Goal: Register for event/course

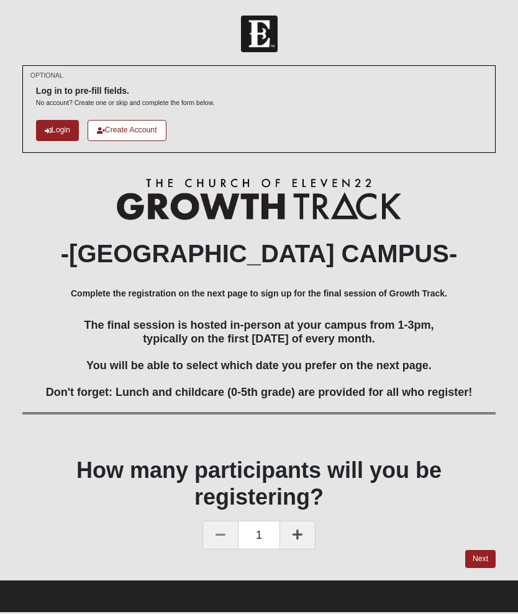
click at [50, 121] on link "Login" at bounding box center [57, 130] width 43 height 21
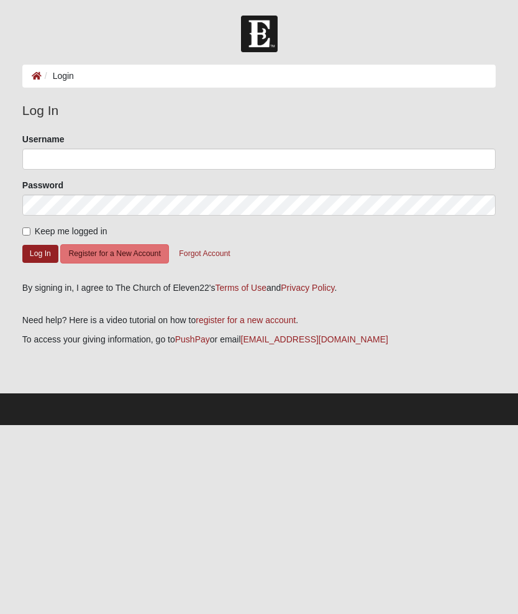
click at [47, 142] on label "Username" at bounding box center [43, 139] width 42 height 12
click at [47, 149] on input "Username" at bounding box center [259, 159] width 474 height 21
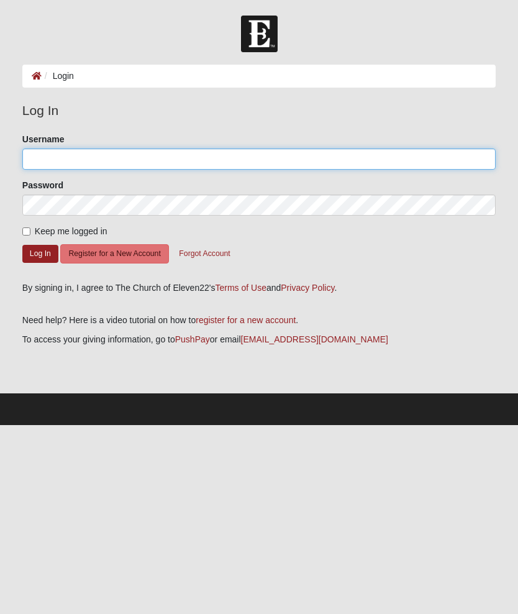
type input "[EMAIL_ADDRESS][DOMAIN_NAME]"
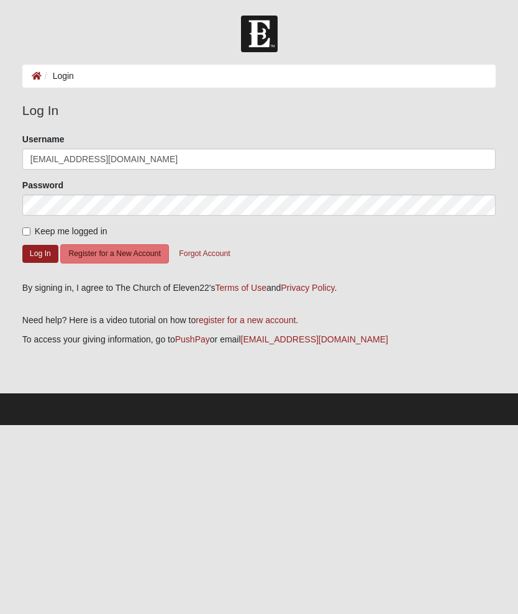
click at [30, 228] on input "Keep me logged in" at bounding box center [26, 231] width 8 height 8
checkbox input "true"
click at [37, 254] on button "Log In" at bounding box center [40, 254] width 36 height 18
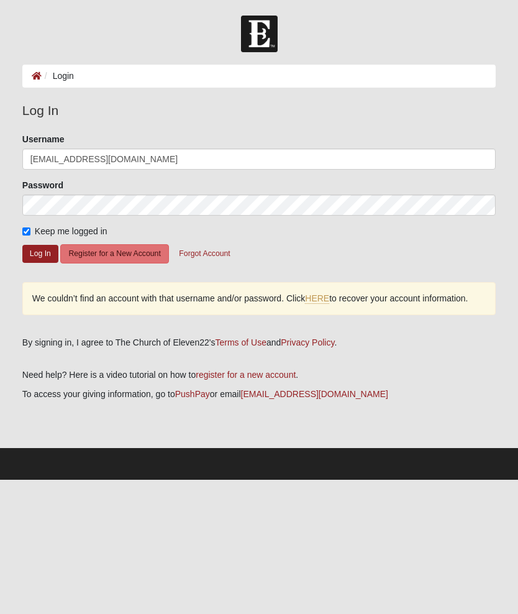
click at [38, 251] on button "Log In" at bounding box center [40, 254] width 36 height 18
click at [34, 252] on button "Log In" at bounding box center [40, 254] width 36 height 18
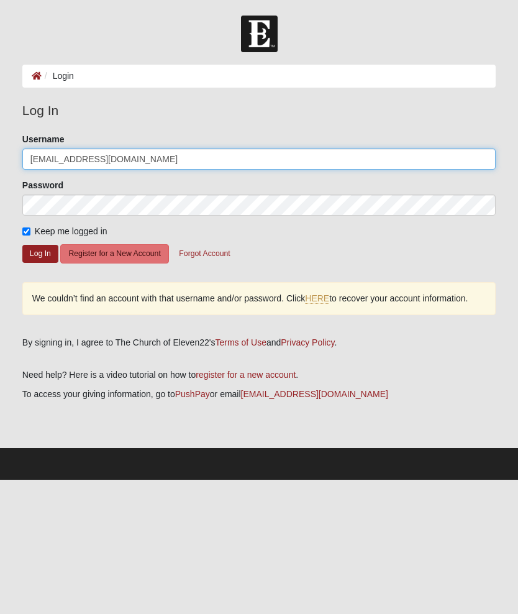
click at [172, 161] on input "flybarbieusa@gmail.com" at bounding box center [259, 159] width 474 height 21
type input "Flybarbie"
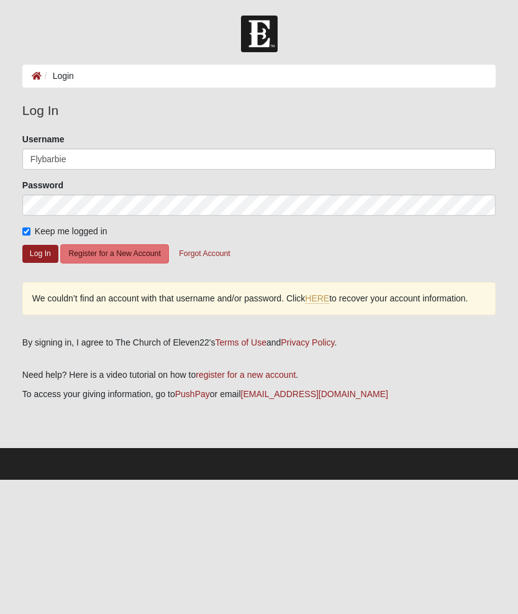
click at [40, 245] on button "Log In" at bounding box center [40, 254] width 36 height 18
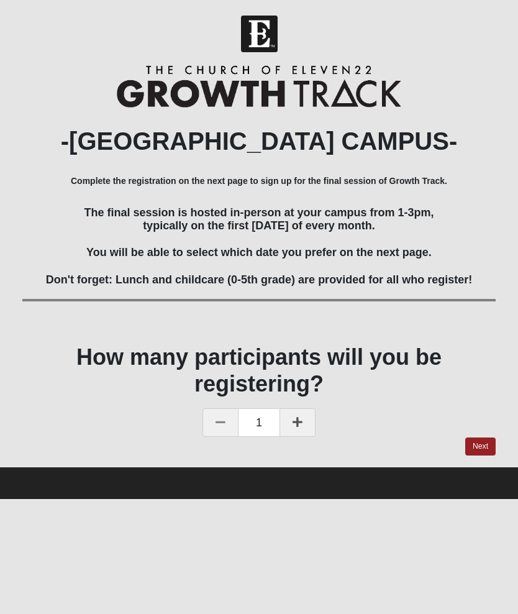
click at [480, 439] on link "Next" at bounding box center [480, 447] width 30 height 18
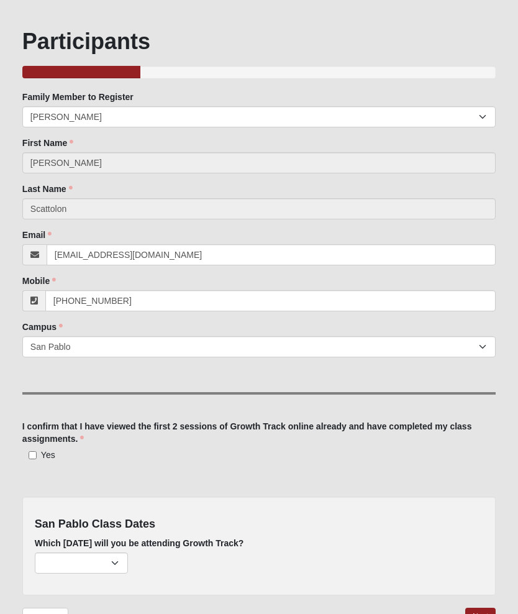
scroll to position [55, 0]
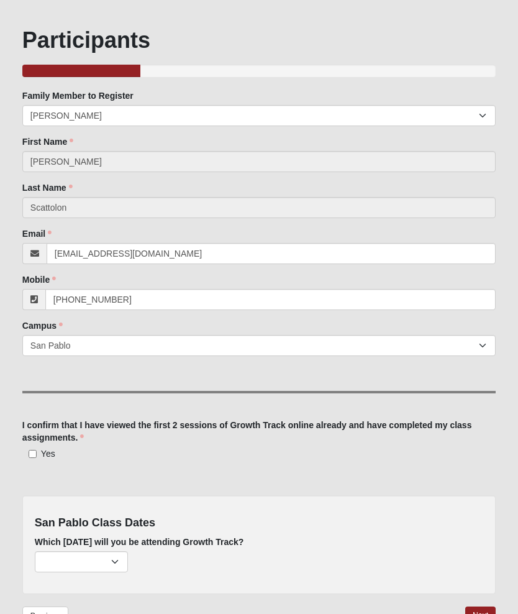
click at [35, 454] on input "Yes" at bounding box center [33, 455] width 8 height 8
checkbox input "true"
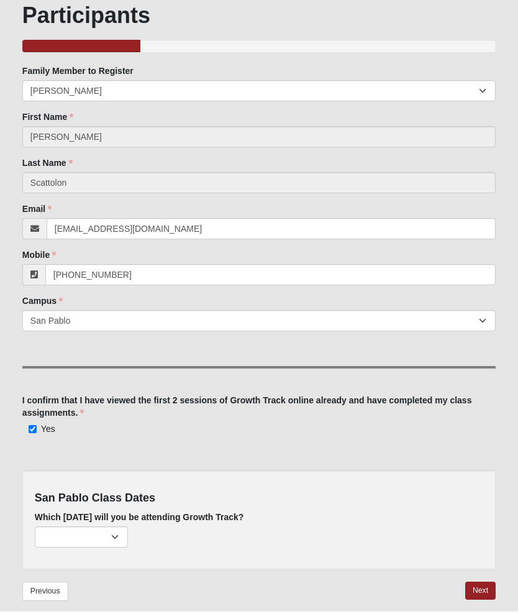
scroll to position [0, 0]
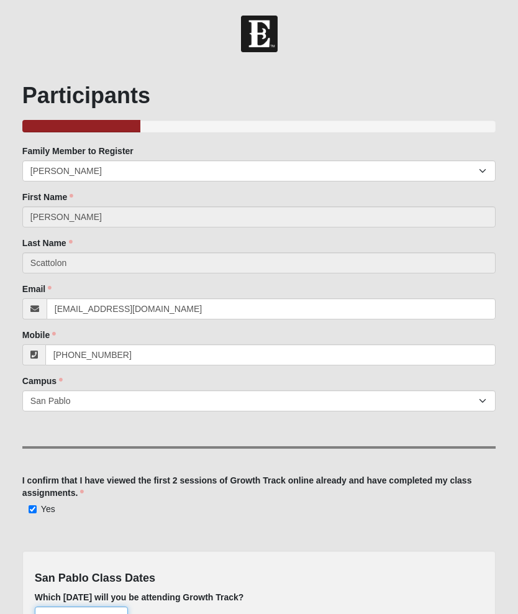
click at [78, 607] on select "[DATE] (220 remaining) [DATE] (222 remaining)" at bounding box center [81, 617] width 93 height 21
select select "807"
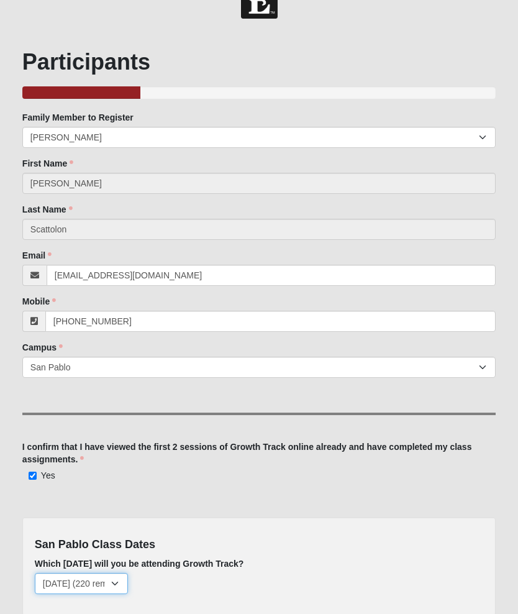
scroll to position [34, 0]
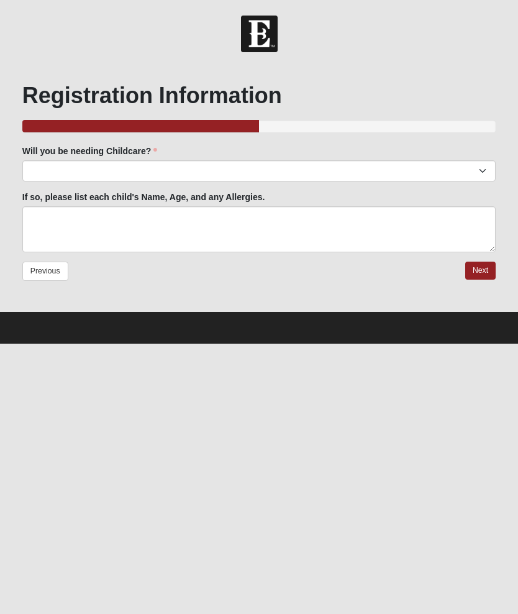
click at [483, 270] on link "Next" at bounding box center [480, 271] width 30 height 18
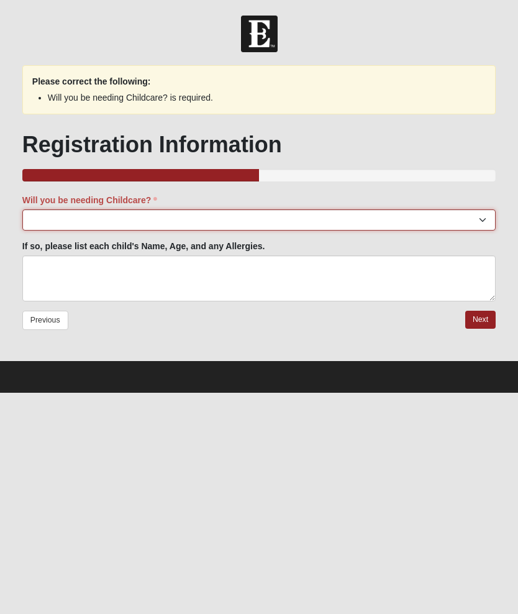
click at [54, 213] on select "Yes No" at bounding box center [259, 219] width 474 height 21
select select "No"
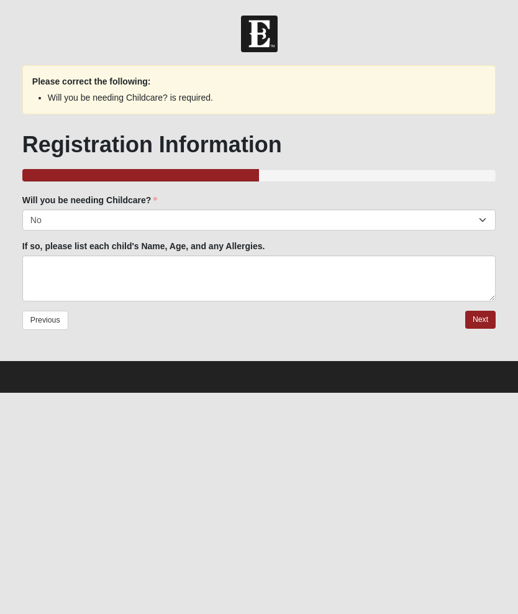
click at [482, 313] on link "Next" at bounding box center [480, 320] width 30 height 18
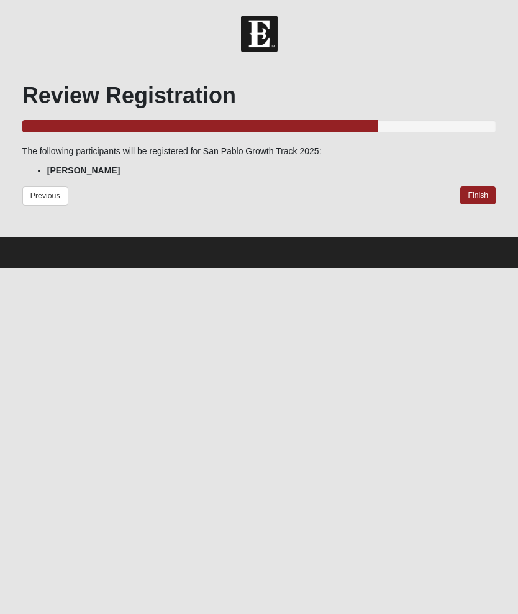
click at [483, 193] on link "Finish" at bounding box center [478, 195] width 35 height 18
